Goal: Task Accomplishment & Management: Complete application form

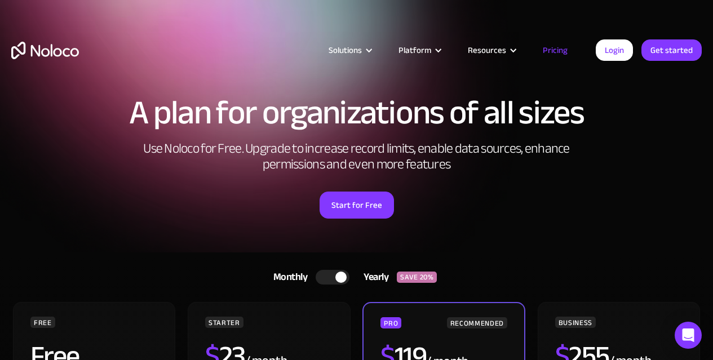
click at [46, 51] on img "home" at bounding box center [45, 50] width 68 height 17
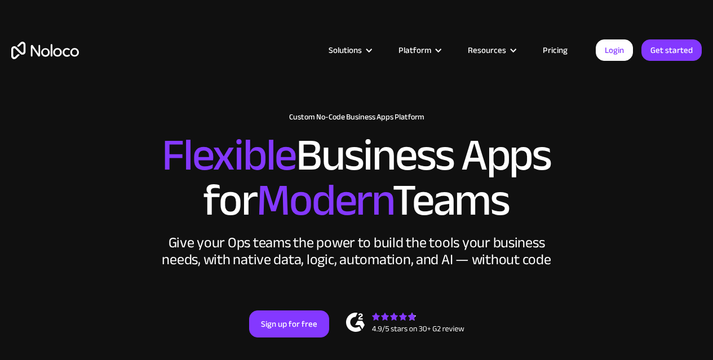
click at [646, 218] on h2 "Flexible Business Apps for Modern Teams" at bounding box center [356, 178] width 690 height 90
click at [675, 45] on link "Get started" at bounding box center [671, 49] width 60 height 21
